Goal: Find specific page/section: Find specific page/section

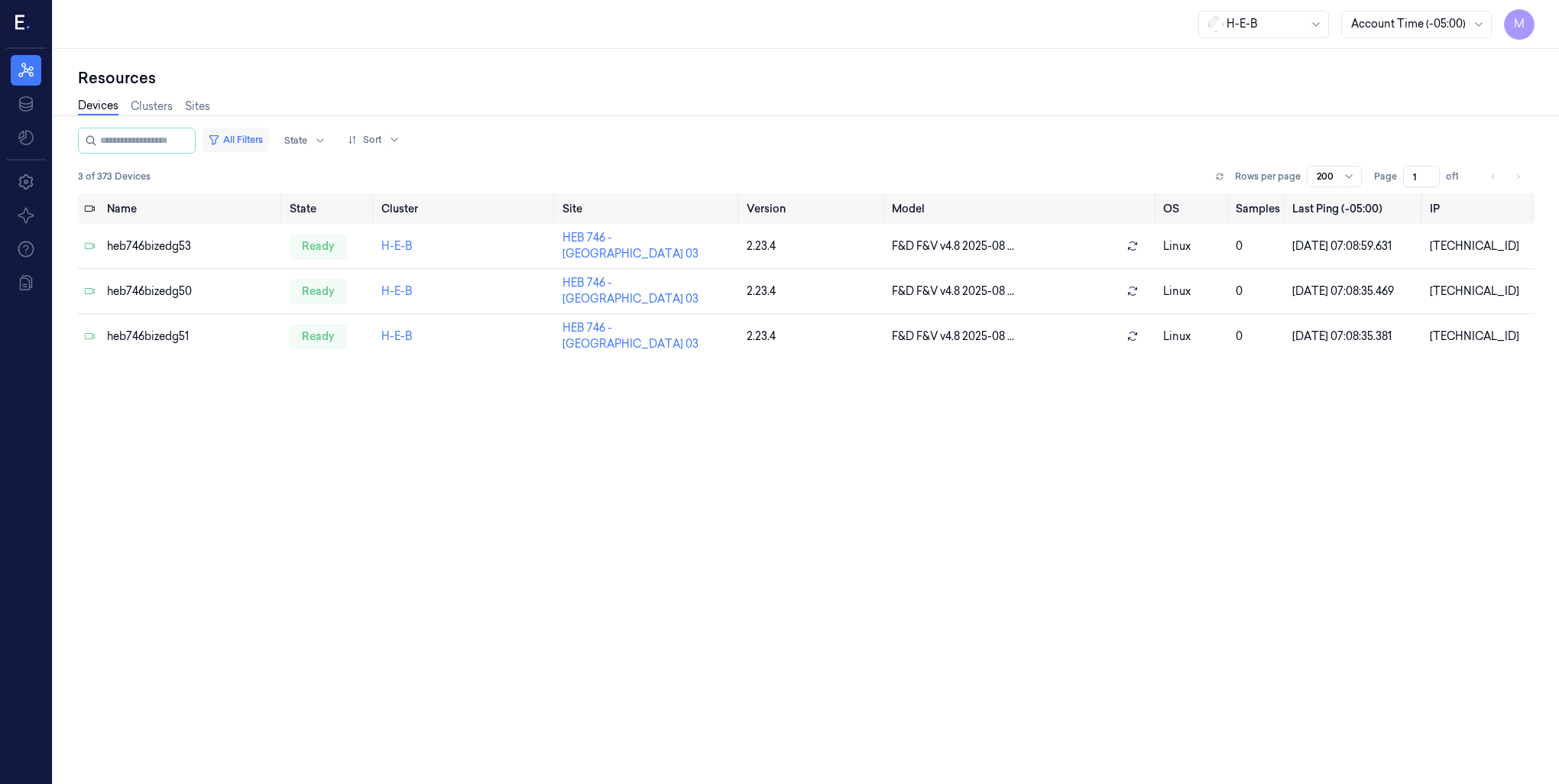
click at [259, 136] on button "All Filters" at bounding box center [235, 139] width 67 height 24
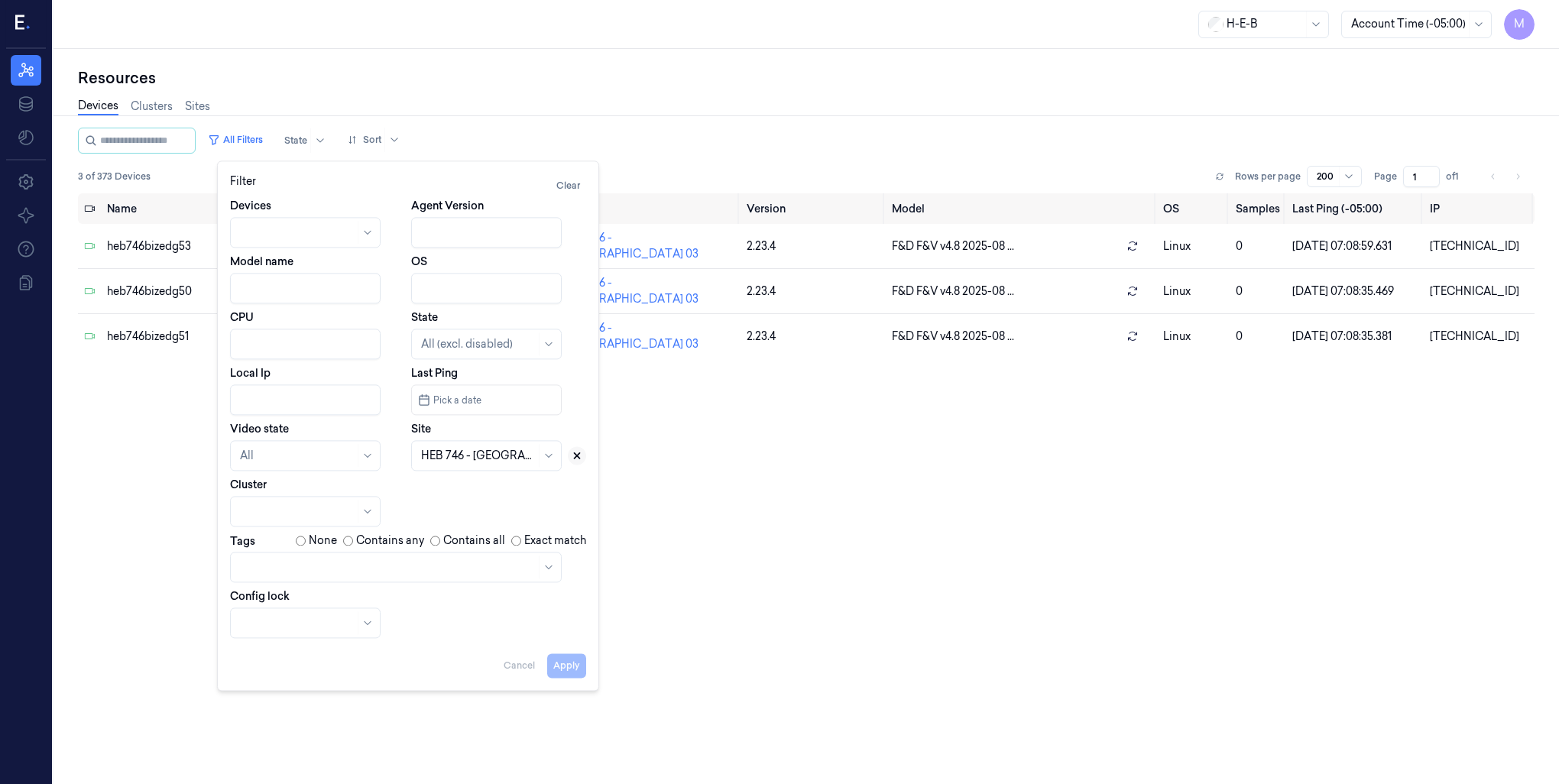
click at [577, 456] on icon at bounding box center [577, 455] width 6 height 6
click at [444, 455] on div at bounding box center [470, 456] width 96 height 16
type input "262"
click at [474, 488] on div "HEB 262 - SA30 Bandera" at bounding box center [484, 490] width 126 height 16
click at [566, 665] on button "Apply" at bounding box center [566, 665] width 39 height 24
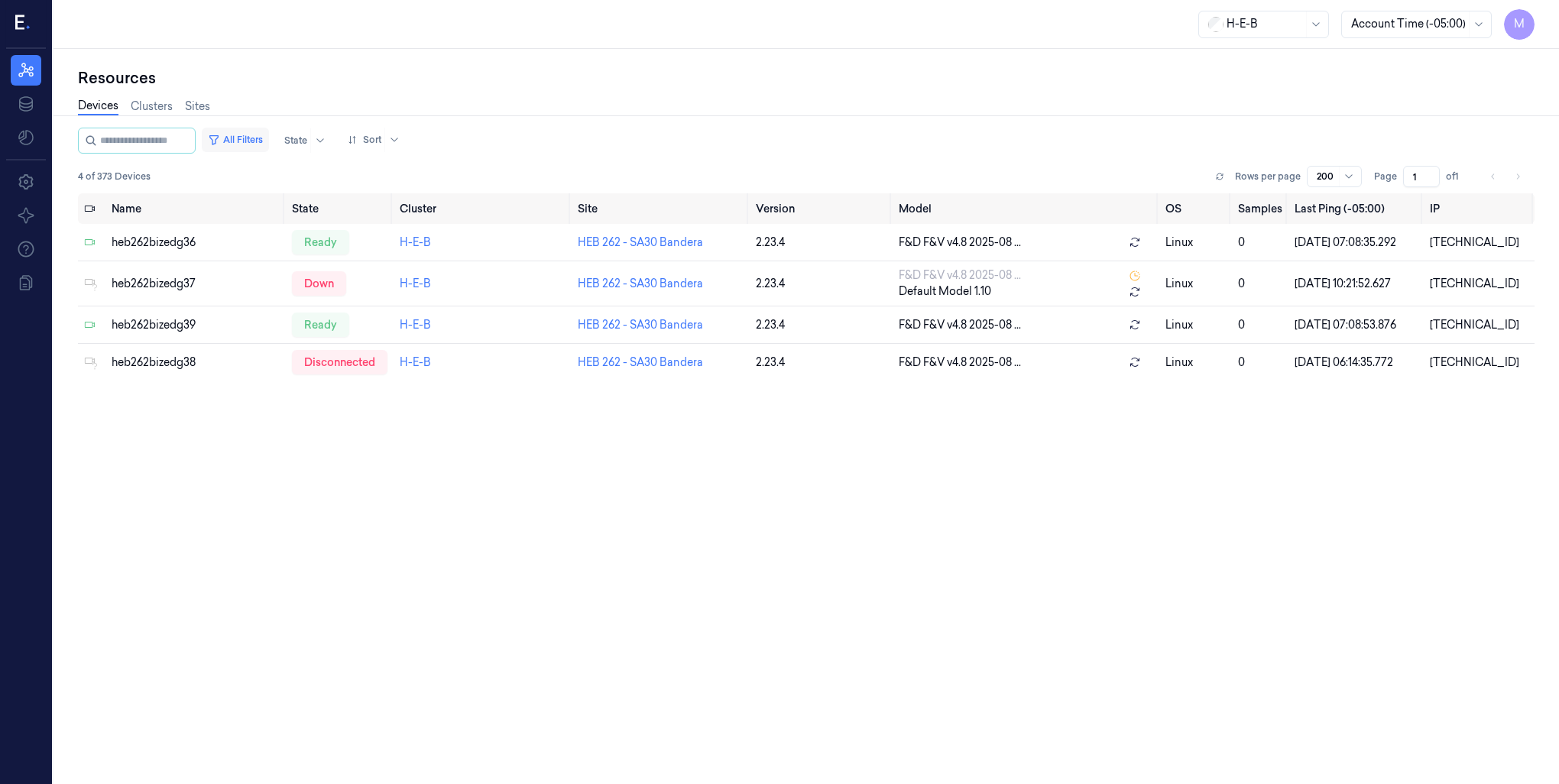
click at [244, 133] on button "All Filters" at bounding box center [235, 139] width 67 height 24
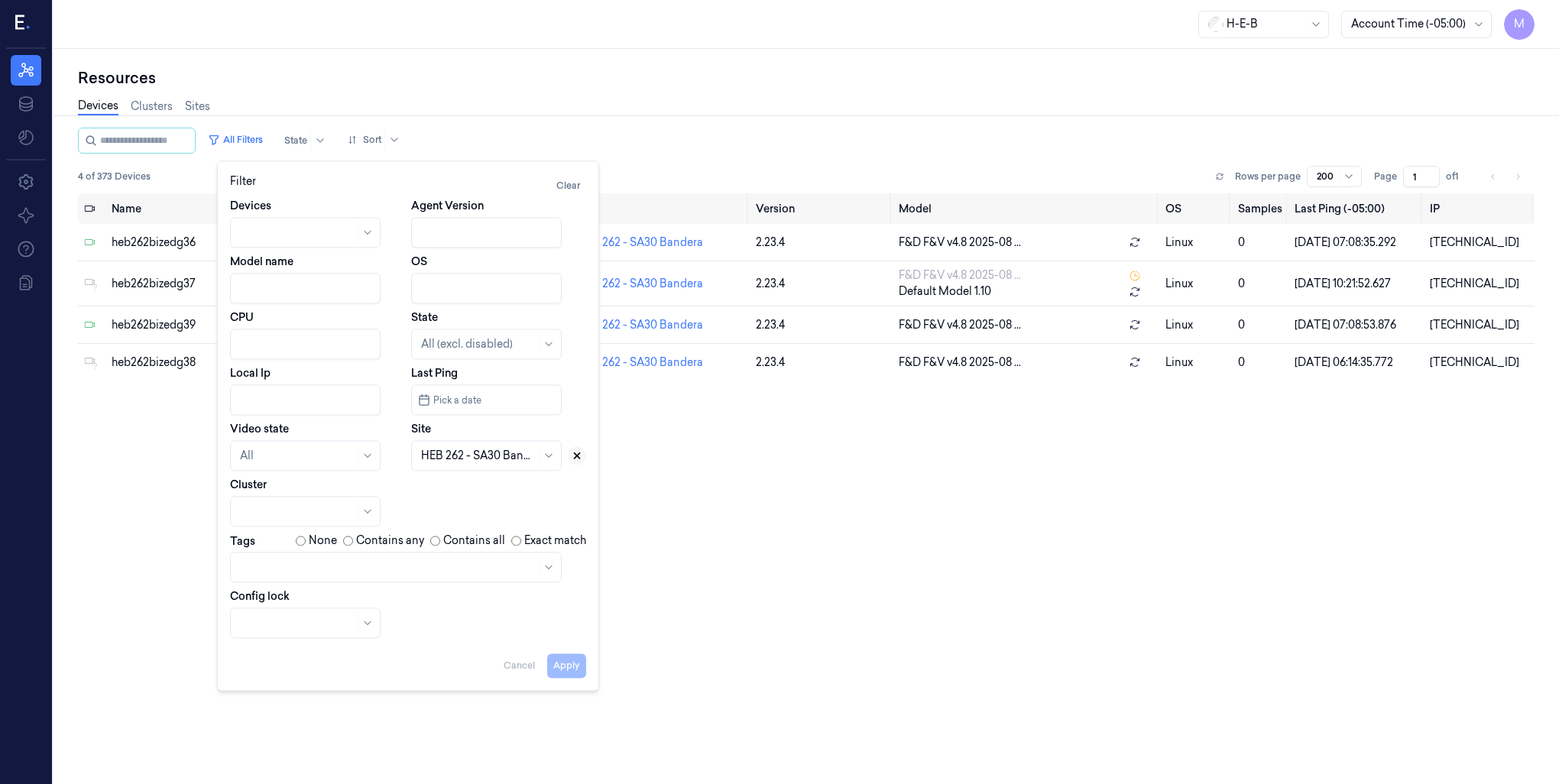
click at [572, 453] on icon at bounding box center [577, 455] width 11 height 11
click at [466, 458] on div at bounding box center [470, 456] width 96 height 16
type input "744"
click at [459, 498] on div "HEB 744 - H66 [US_STATE]" at bounding box center [488, 498] width 133 height 32
click at [560, 669] on button "Apply" at bounding box center [566, 665] width 39 height 24
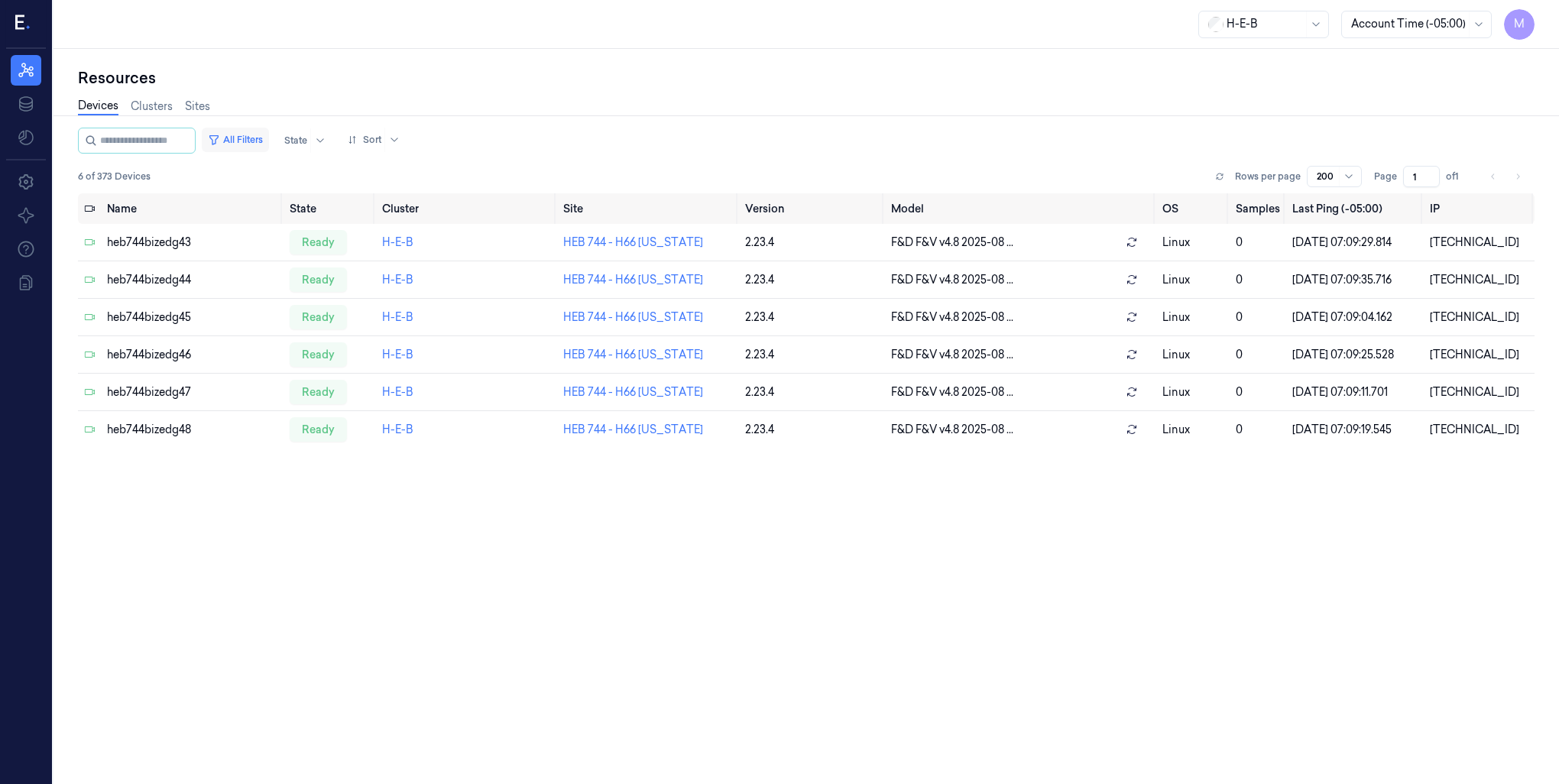
click at [256, 140] on button "All Filters" at bounding box center [235, 139] width 67 height 24
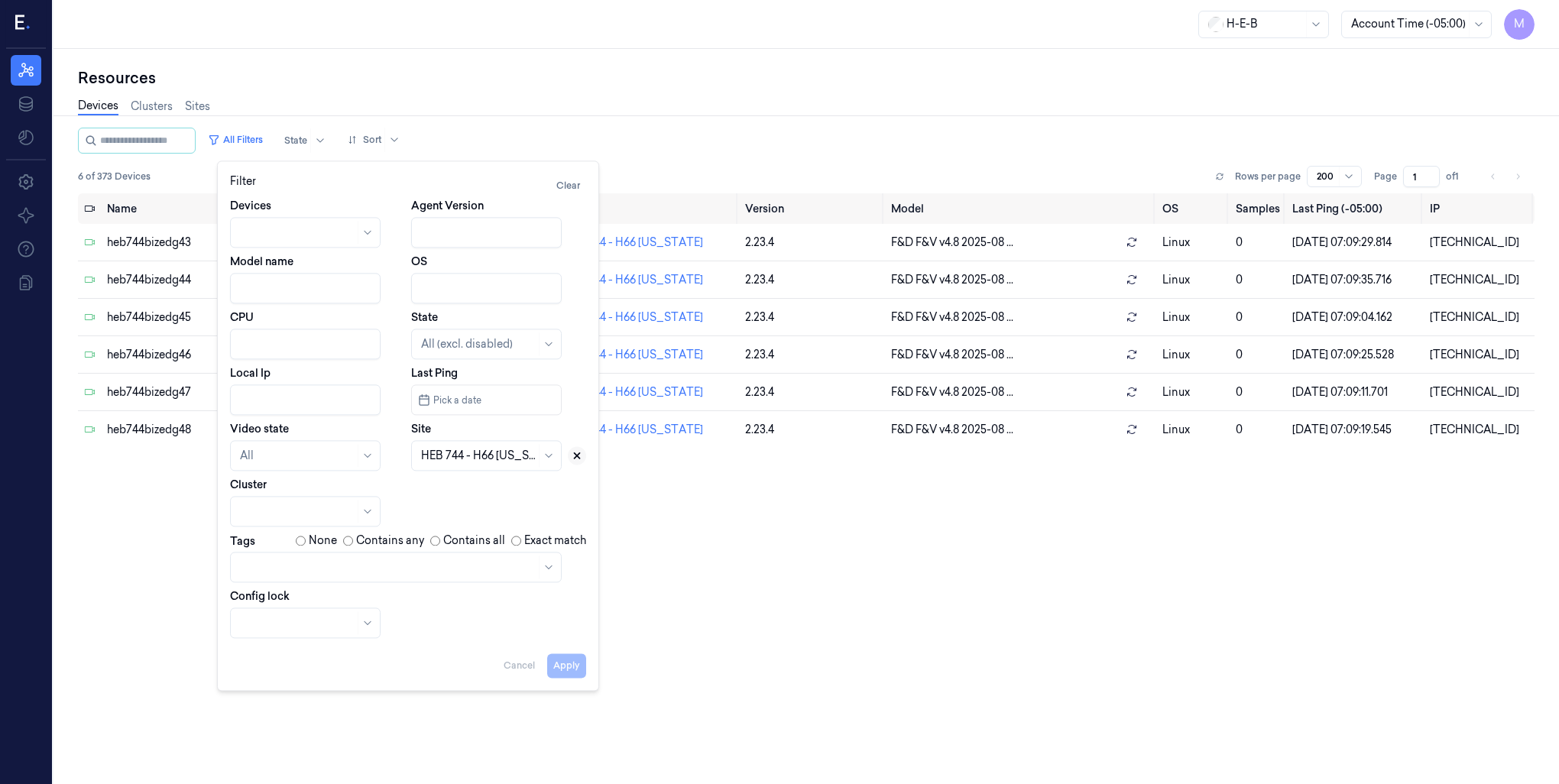
click at [578, 456] on icon at bounding box center [577, 455] width 6 height 6
click at [480, 459] on div at bounding box center [470, 456] width 96 height 16
type input "672"
click at [457, 496] on div "HEB 672 - Waco 01" at bounding box center [470, 490] width 96 height 16
click at [563, 672] on button "Apply" at bounding box center [566, 665] width 39 height 24
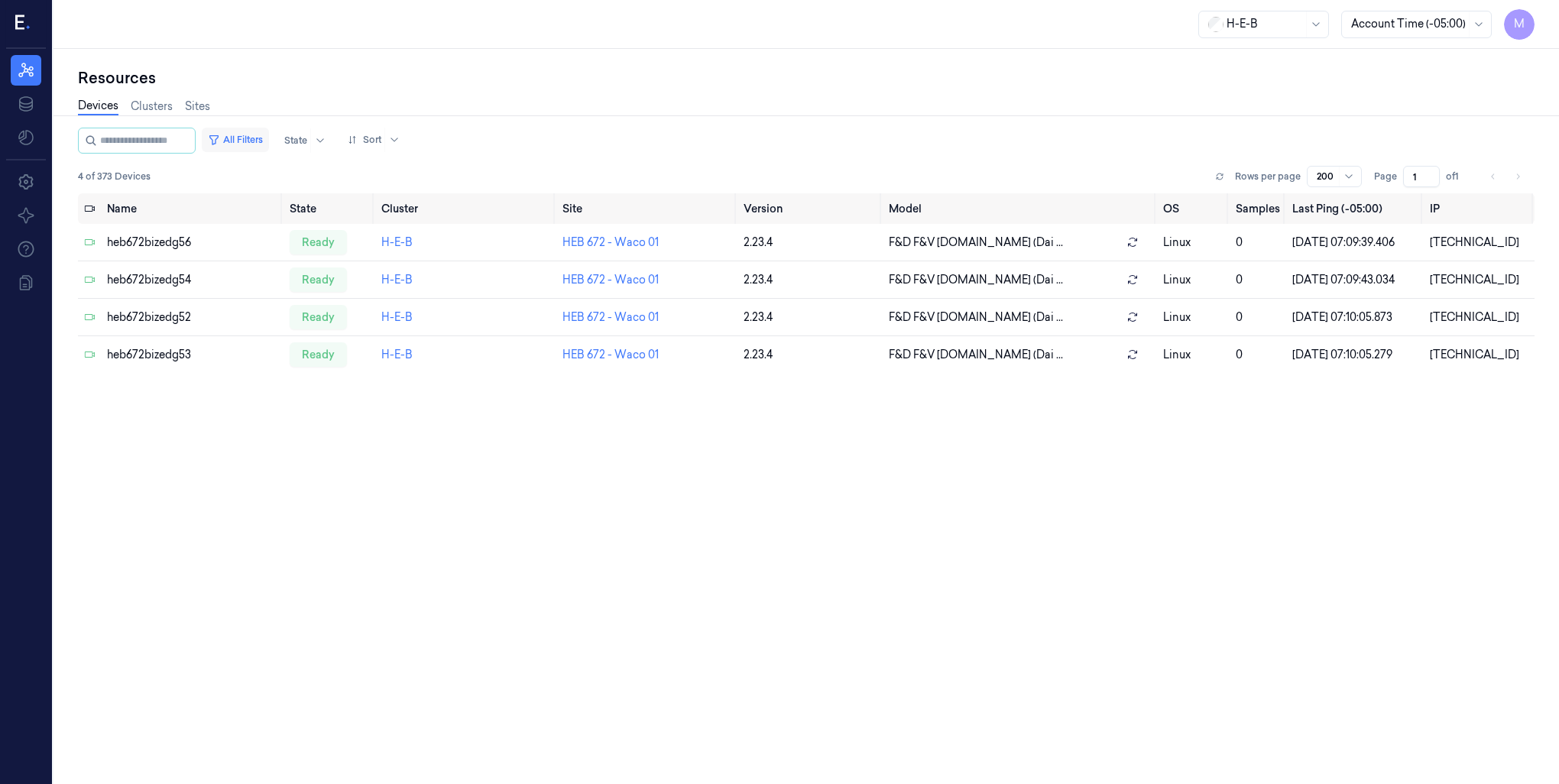
click at [250, 139] on button "All Filters" at bounding box center [235, 139] width 67 height 24
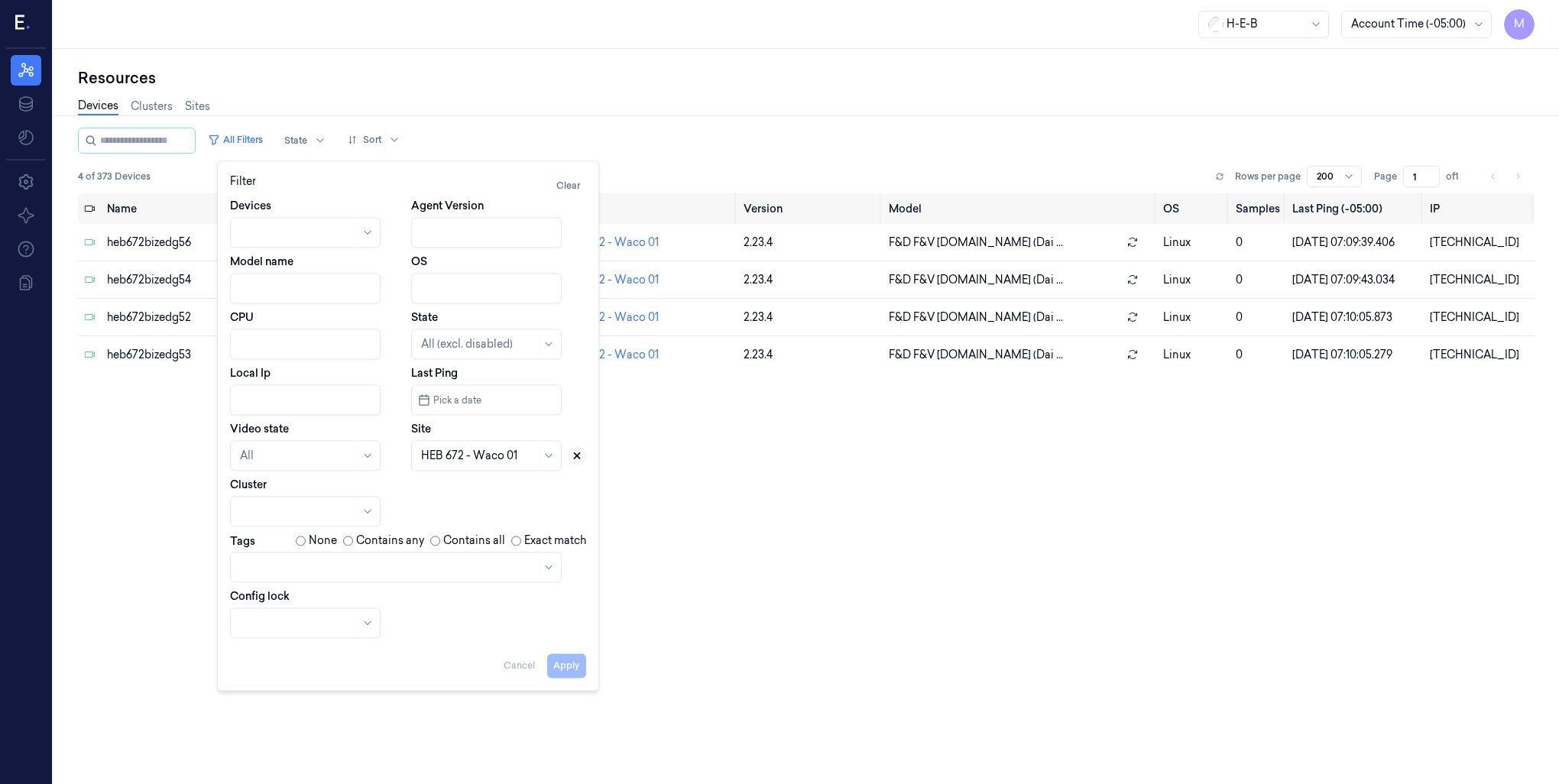
click at [578, 458] on icon at bounding box center [577, 455] width 11 height 11
click at [457, 450] on div at bounding box center [470, 456] width 96 height 16
type input "767"
click at [474, 495] on div "HEB 767 - Magnolia 02" at bounding box center [480, 490] width 117 height 16
click at [559, 666] on button "Apply" at bounding box center [566, 665] width 39 height 24
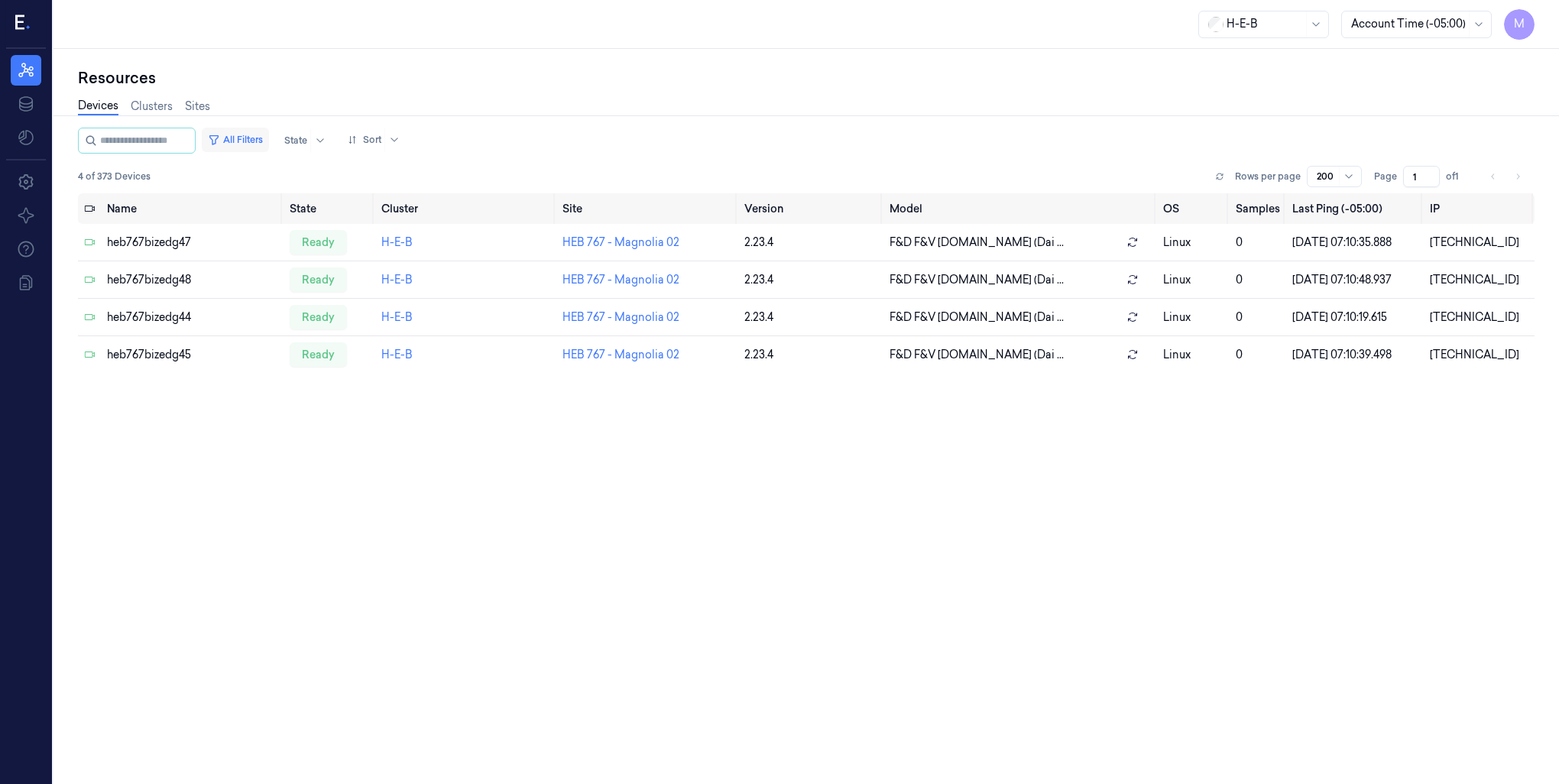
click at [252, 133] on button "All Filters" at bounding box center [235, 139] width 67 height 24
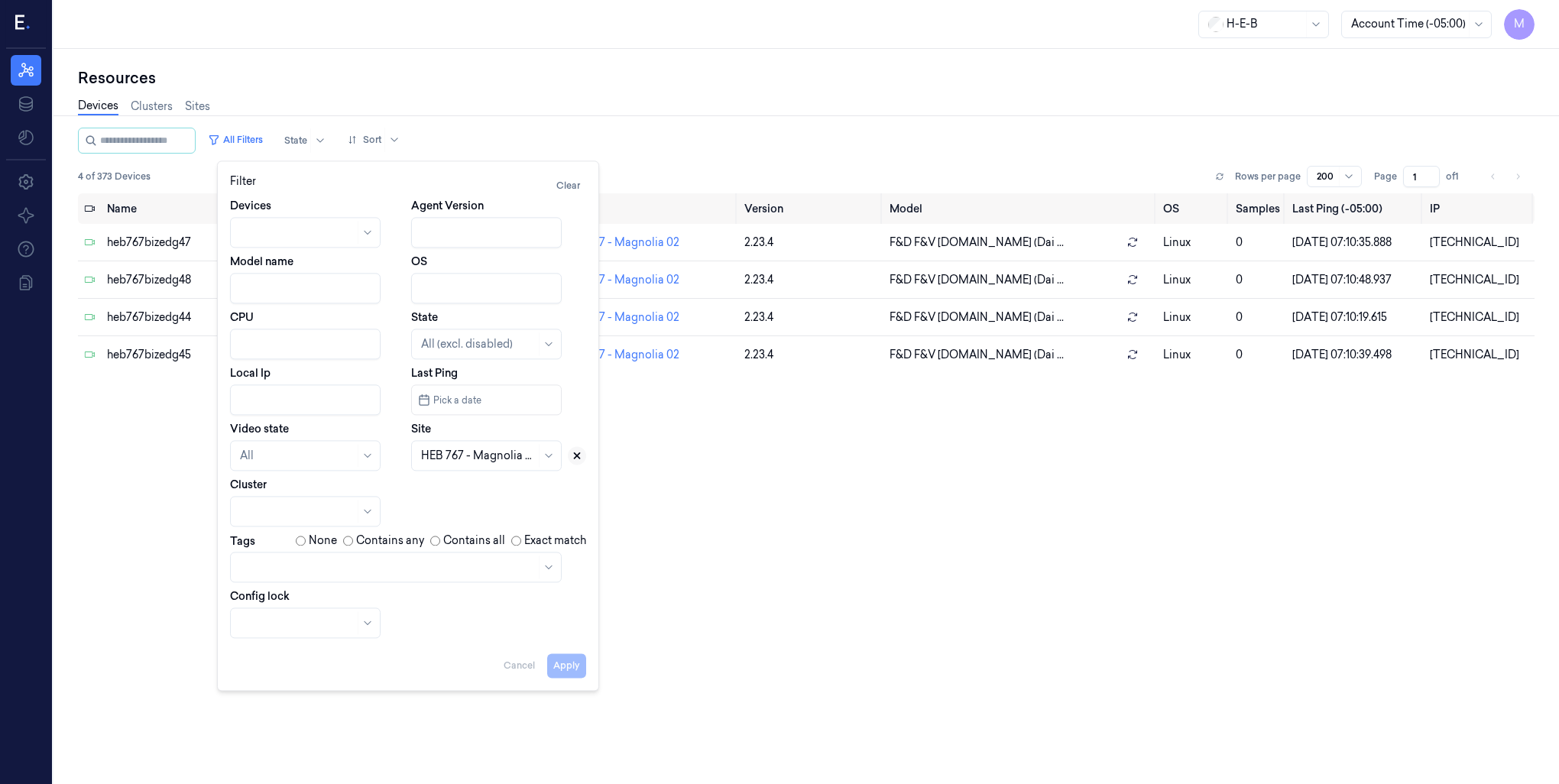
click at [580, 454] on icon at bounding box center [577, 455] width 11 height 11
click at [454, 456] on div at bounding box center [478, 456] width 115 height 16
type input "74"
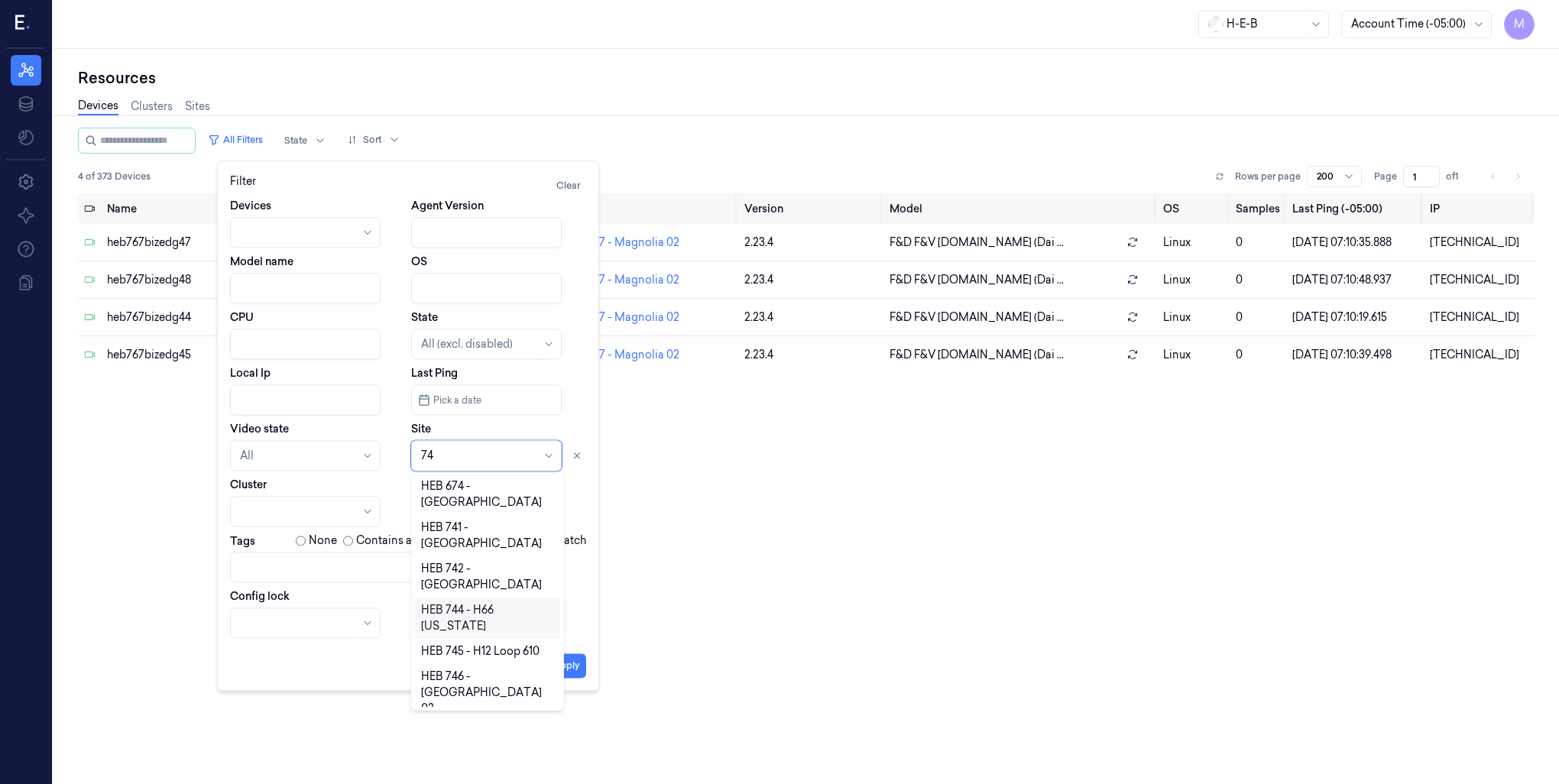
scroll to position [104, 0]
click at [510, 759] on div "HEB 74 - [GEOGRAPHIC_DATA] 02" at bounding box center [488, 782] width 133 height 48
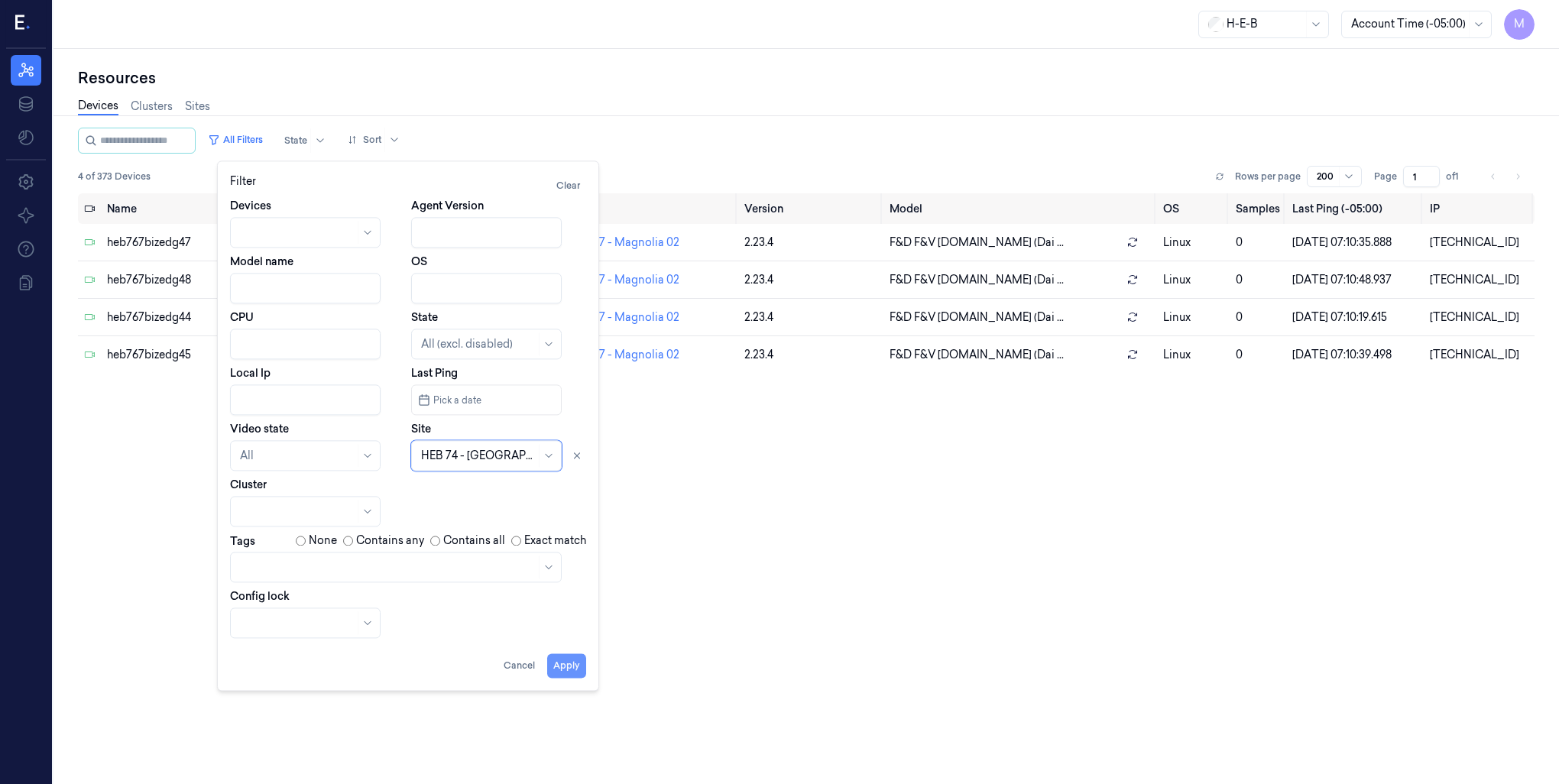
click at [565, 665] on button "Apply" at bounding box center [566, 665] width 39 height 24
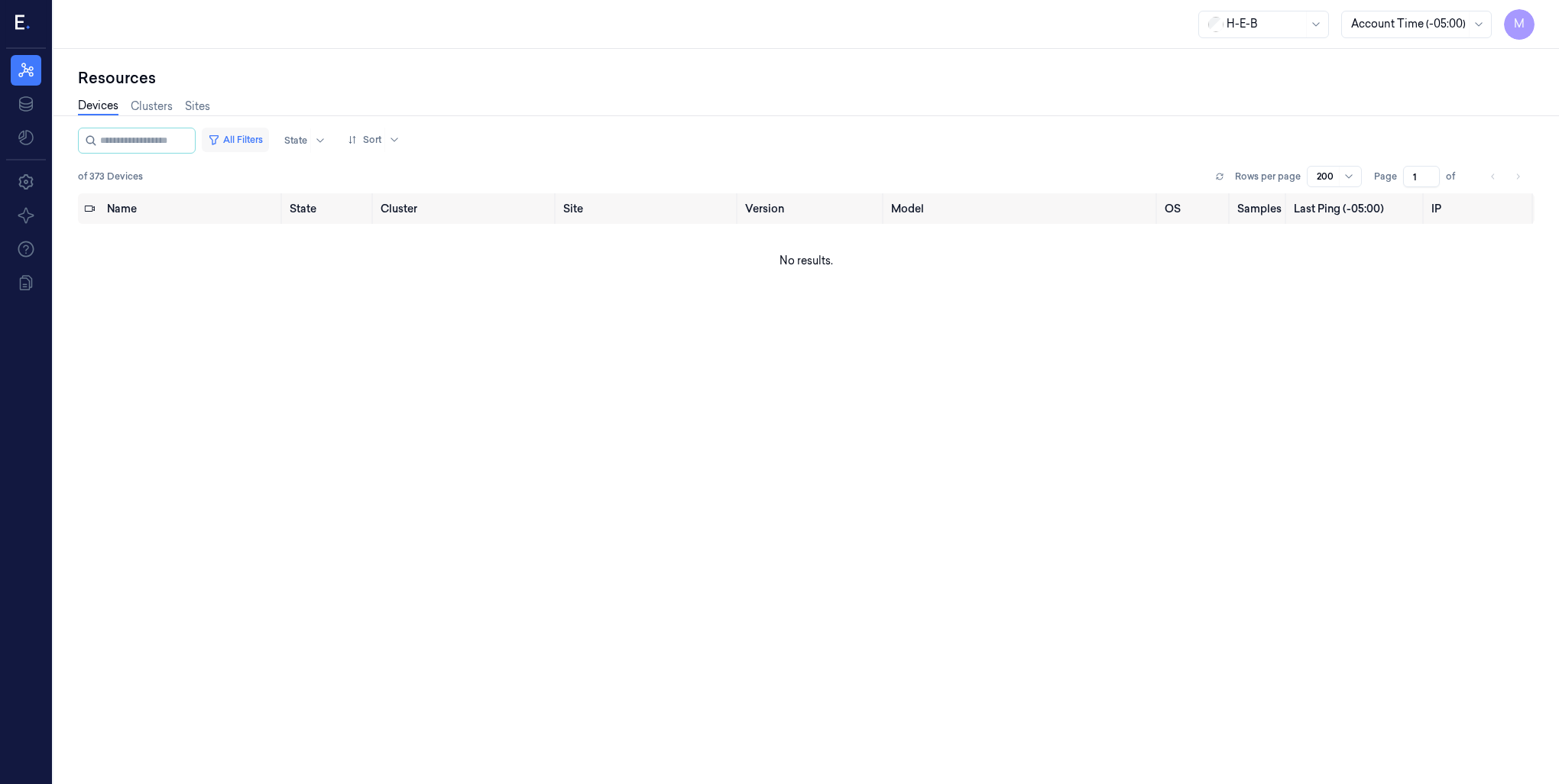
click at [259, 140] on button "All Filters" at bounding box center [235, 139] width 67 height 24
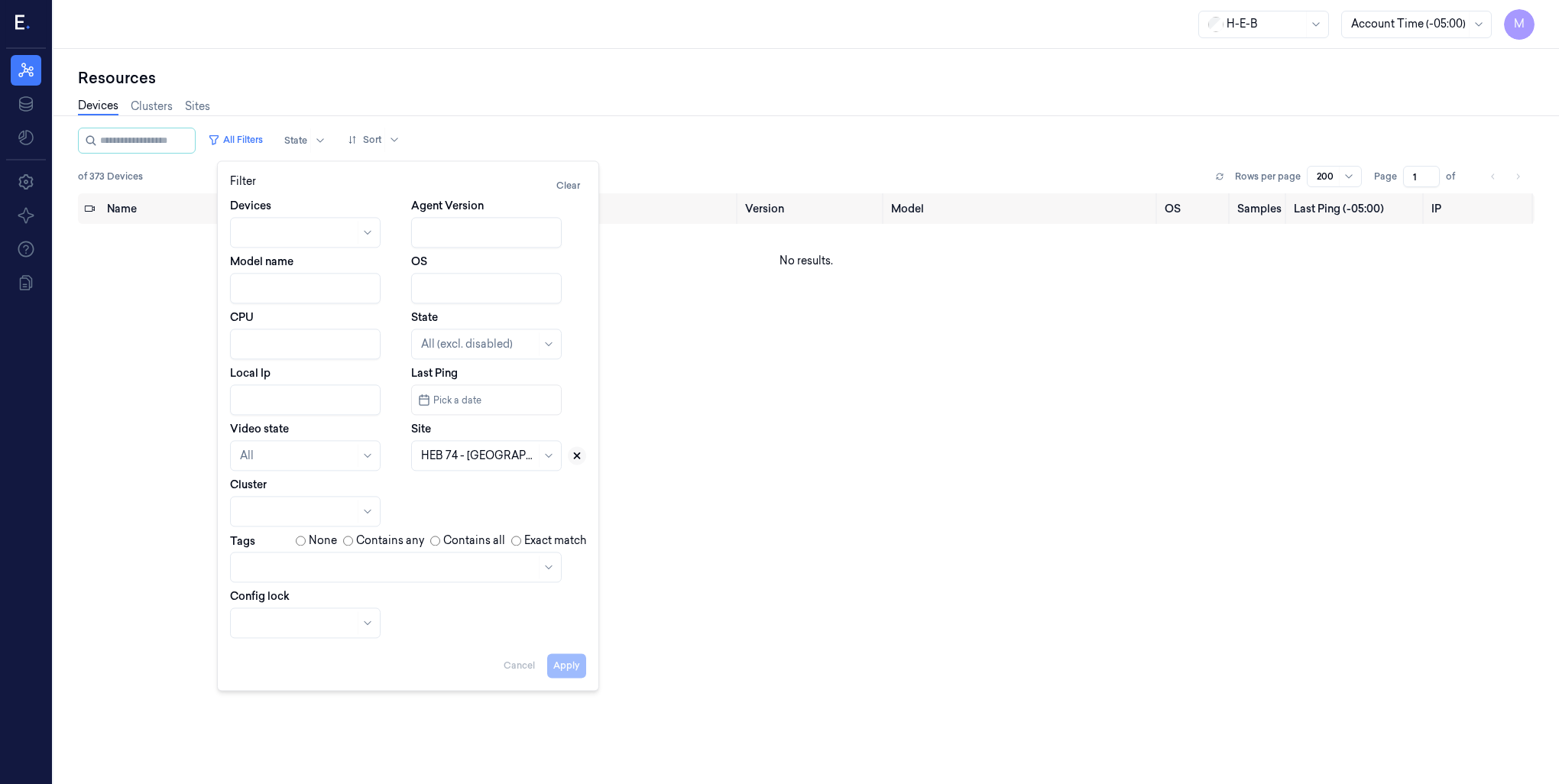
click at [579, 453] on icon at bounding box center [577, 455] width 6 height 6
click at [485, 466] on div at bounding box center [486, 455] width 150 height 31
type input "39"
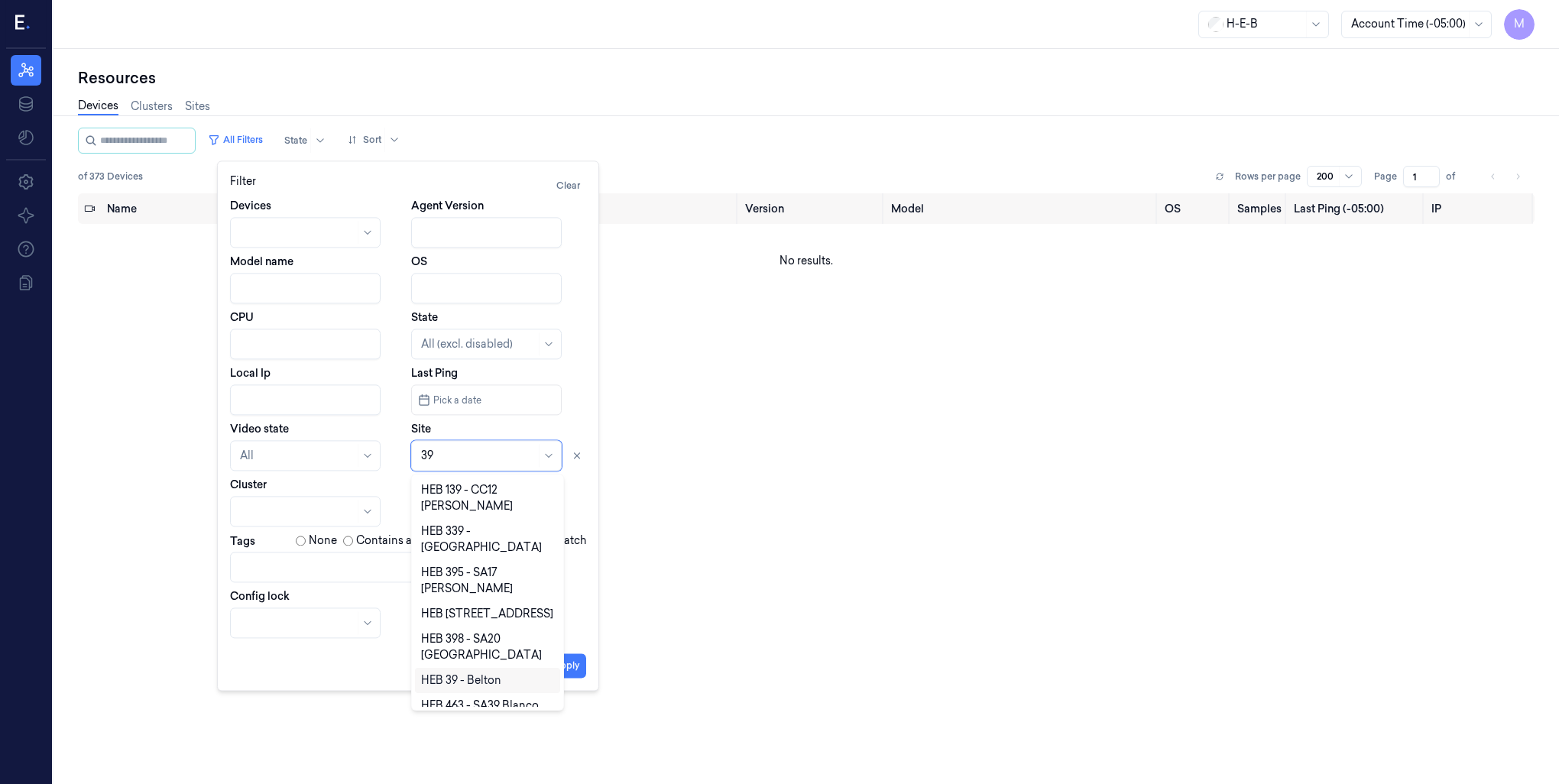
click at [445, 673] on div "HEB 39 - Belton" at bounding box center [462, 680] width 81 height 16
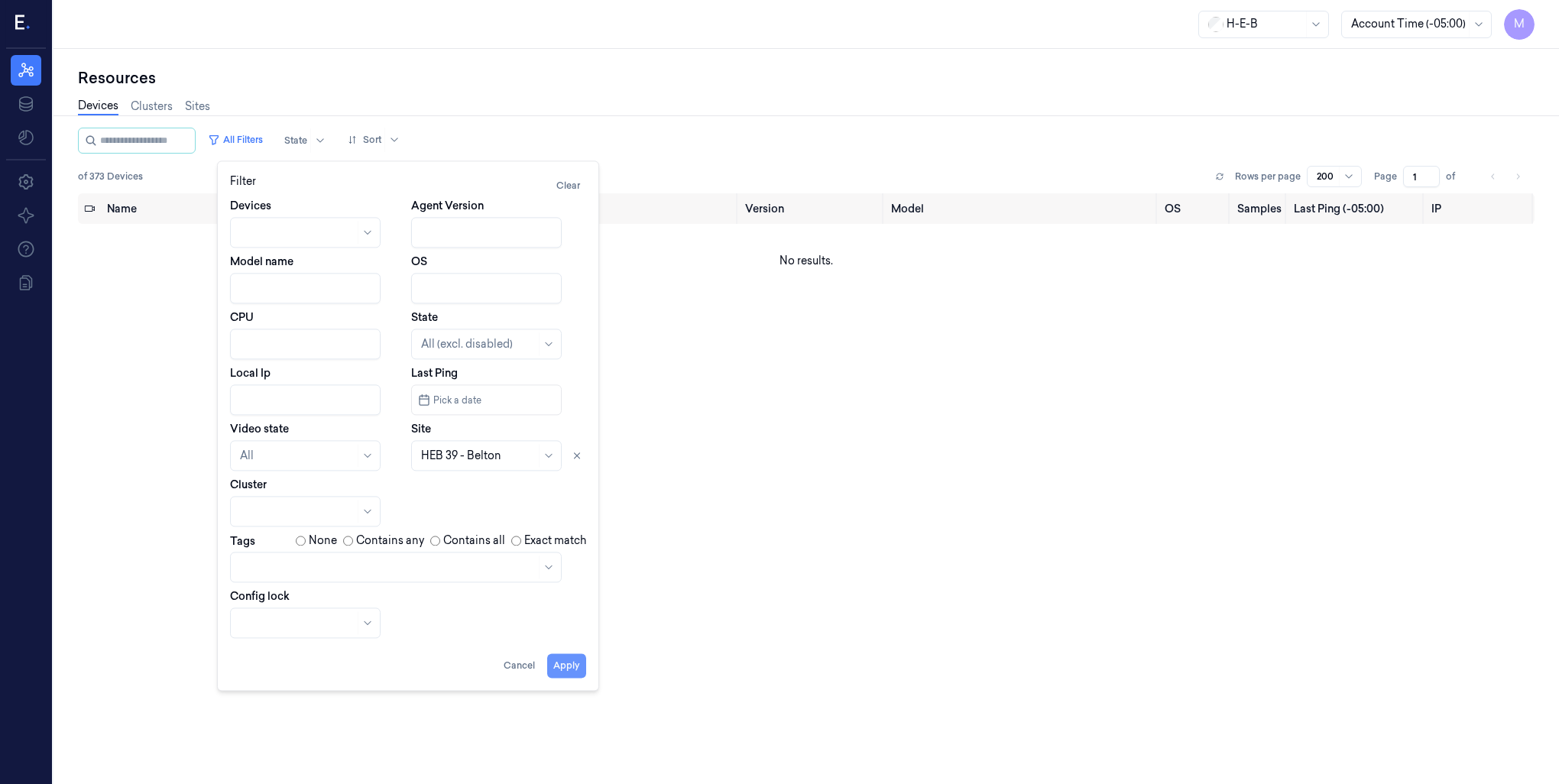
click at [567, 668] on button "Apply" at bounding box center [566, 665] width 39 height 24
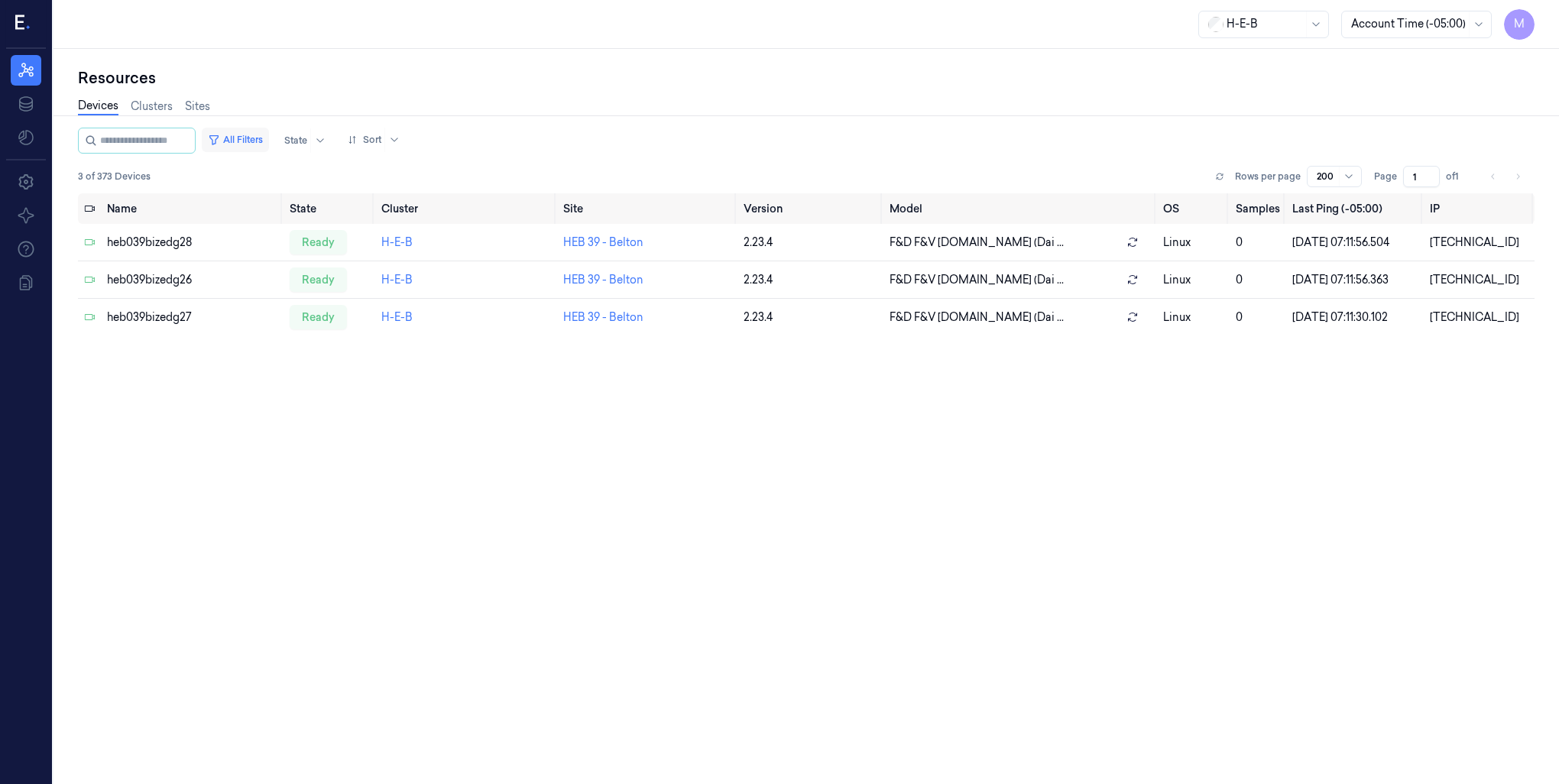
click at [246, 142] on button "All Filters" at bounding box center [235, 139] width 67 height 24
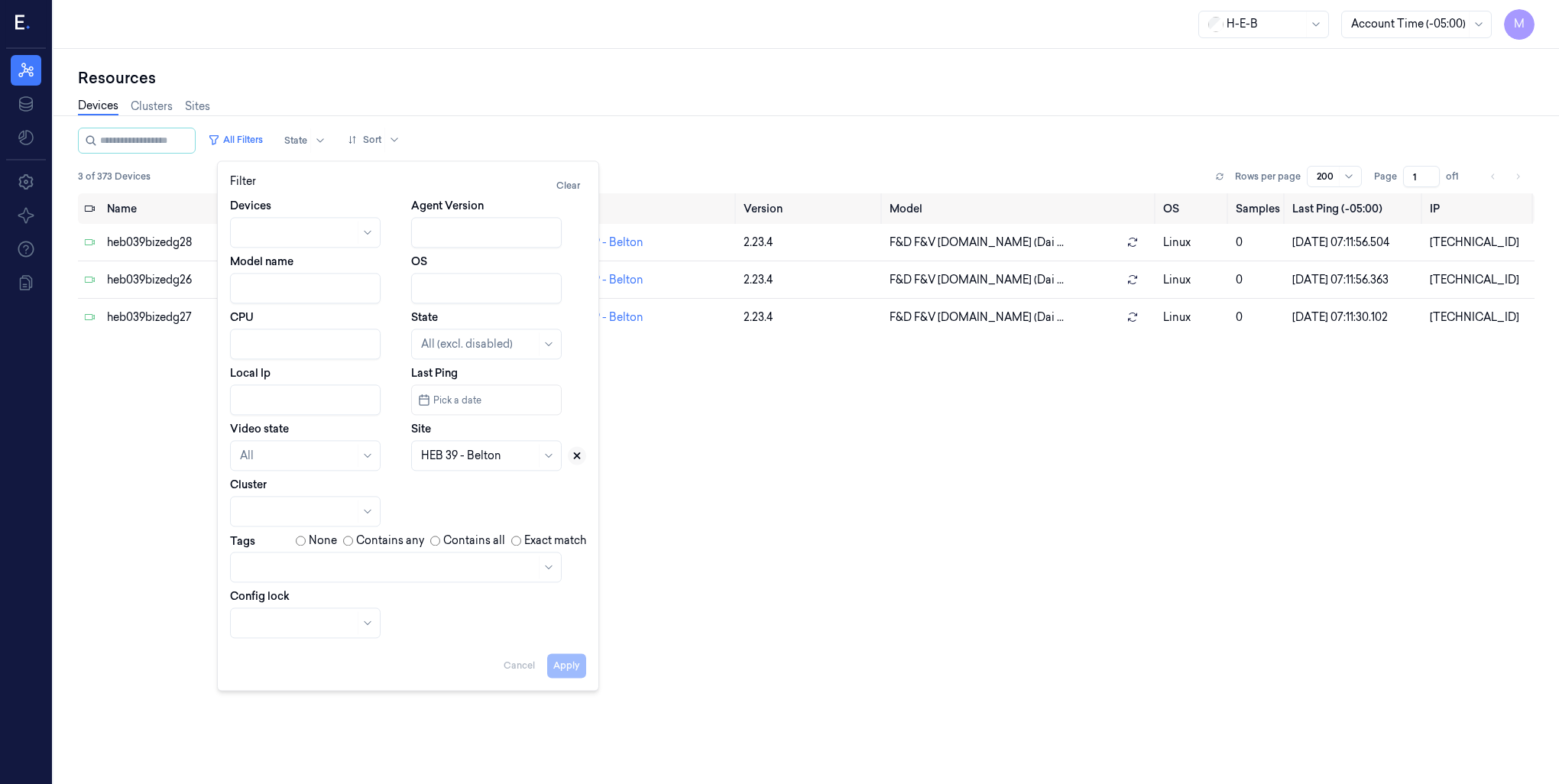
click at [578, 454] on icon at bounding box center [577, 455] width 6 height 6
click at [440, 458] on div at bounding box center [478, 456] width 115 height 16
type input "802"
click at [441, 496] on div "HEB 802 - Frisco 02" at bounding box center [471, 490] width 100 height 16
click at [578, 671] on button "Apply" at bounding box center [566, 665] width 39 height 24
